Goal: Find specific page/section: Find specific page/section

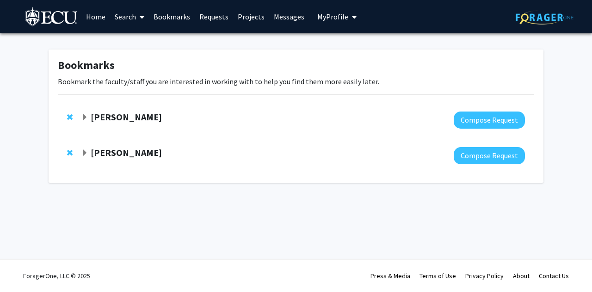
click at [297, 15] on link "Messages" at bounding box center [289, 16] width 40 height 32
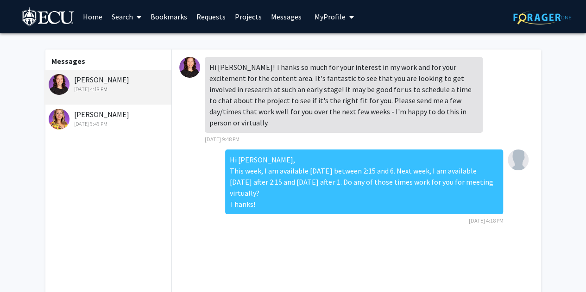
click at [203, 14] on link "Requests" at bounding box center [211, 16] width 38 height 32
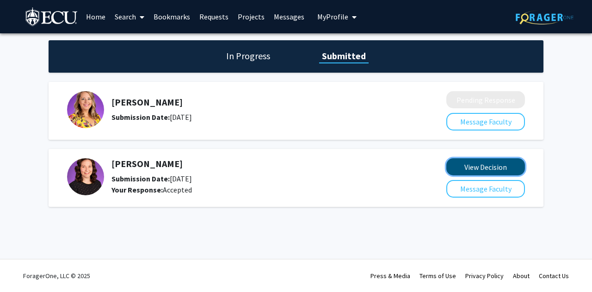
click at [467, 167] on button "View Decision" at bounding box center [486, 166] width 79 height 17
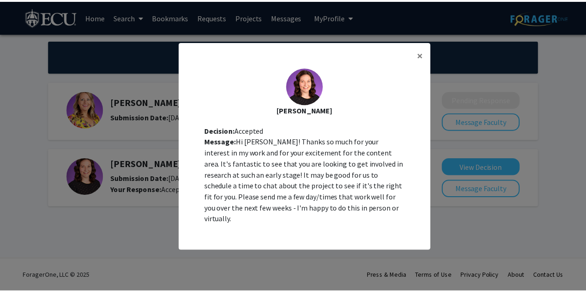
scroll to position [9, 0]
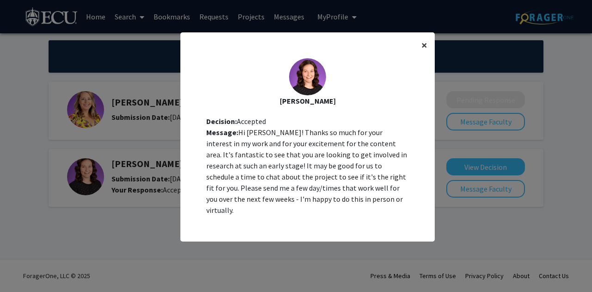
click at [422, 51] on span "×" at bounding box center [425, 45] width 6 height 14
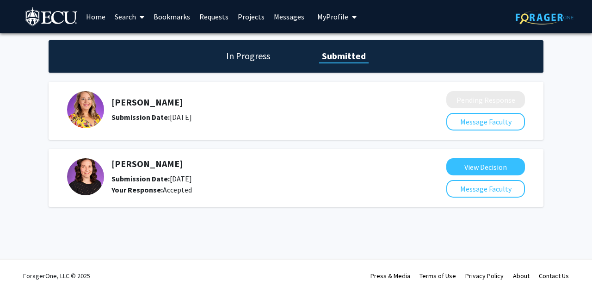
click at [252, 52] on h1 "In Progress" at bounding box center [249, 56] width 50 height 13
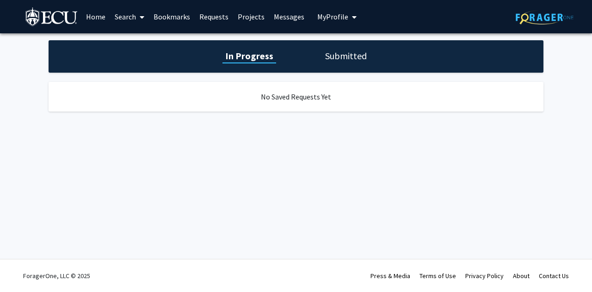
click at [333, 56] on h1 "Submitted" at bounding box center [346, 56] width 47 height 13
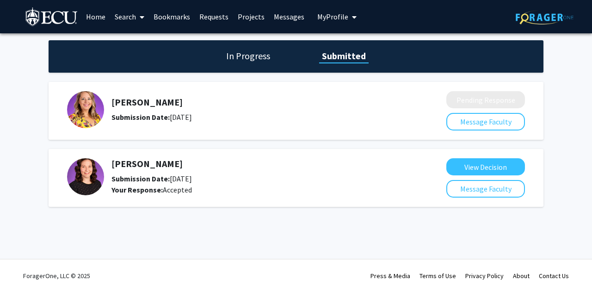
click at [131, 19] on link "Search" at bounding box center [129, 16] width 39 height 32
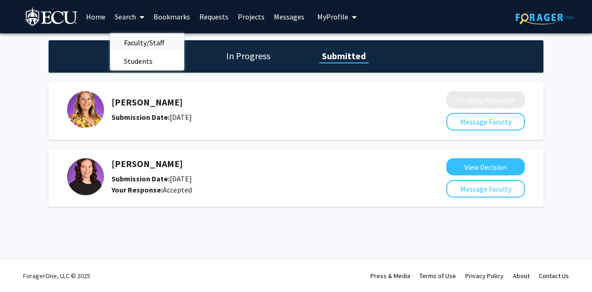
click at [136, 41] on span "Faculty/Staff" at bounding box center [144, 42] width 68 height 19
